Goal: Transaction & Acquisition: Purchase product/service

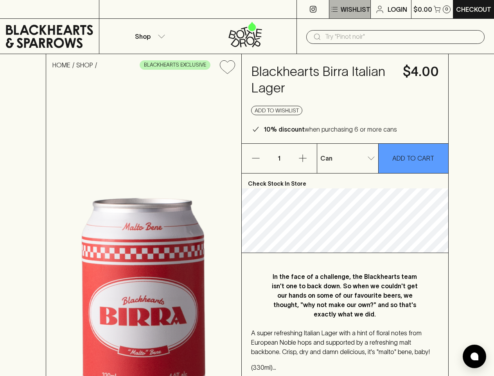
click at [349, 9] on p "Wishlist" at bounding box center [356, 9] width 30 height 9
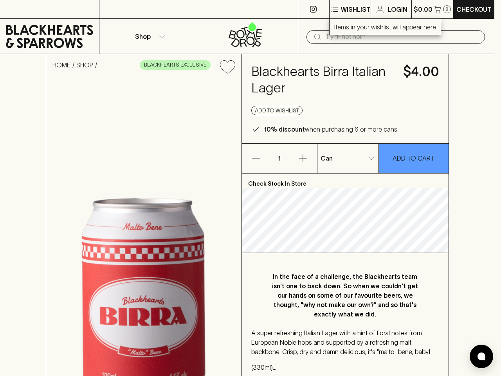
click at [432, 9] on div at bounding box center [250, 188] width 501 height 376
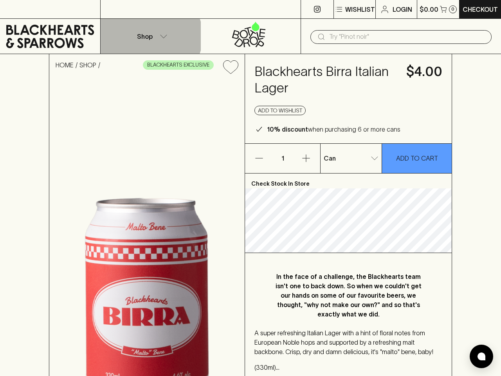
click at [149, 36] on p "Shop" at bounding box center [145, 36] width 16 height 9
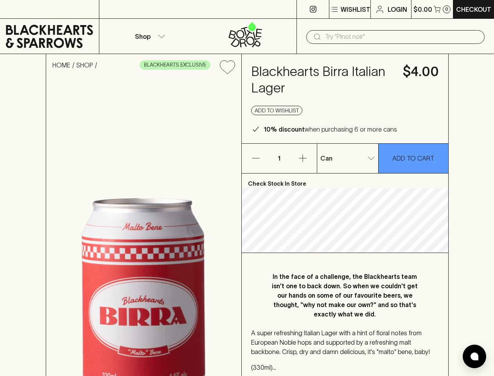
click at [227, 67] on div at bounding box center [247, 188] width 494 height 376
click at [277, 110] on button "Add to wishlist" at bounding box center [276, 110] width 51 height 9
